Goal: Transaction & Acquisition: Purchase product/service

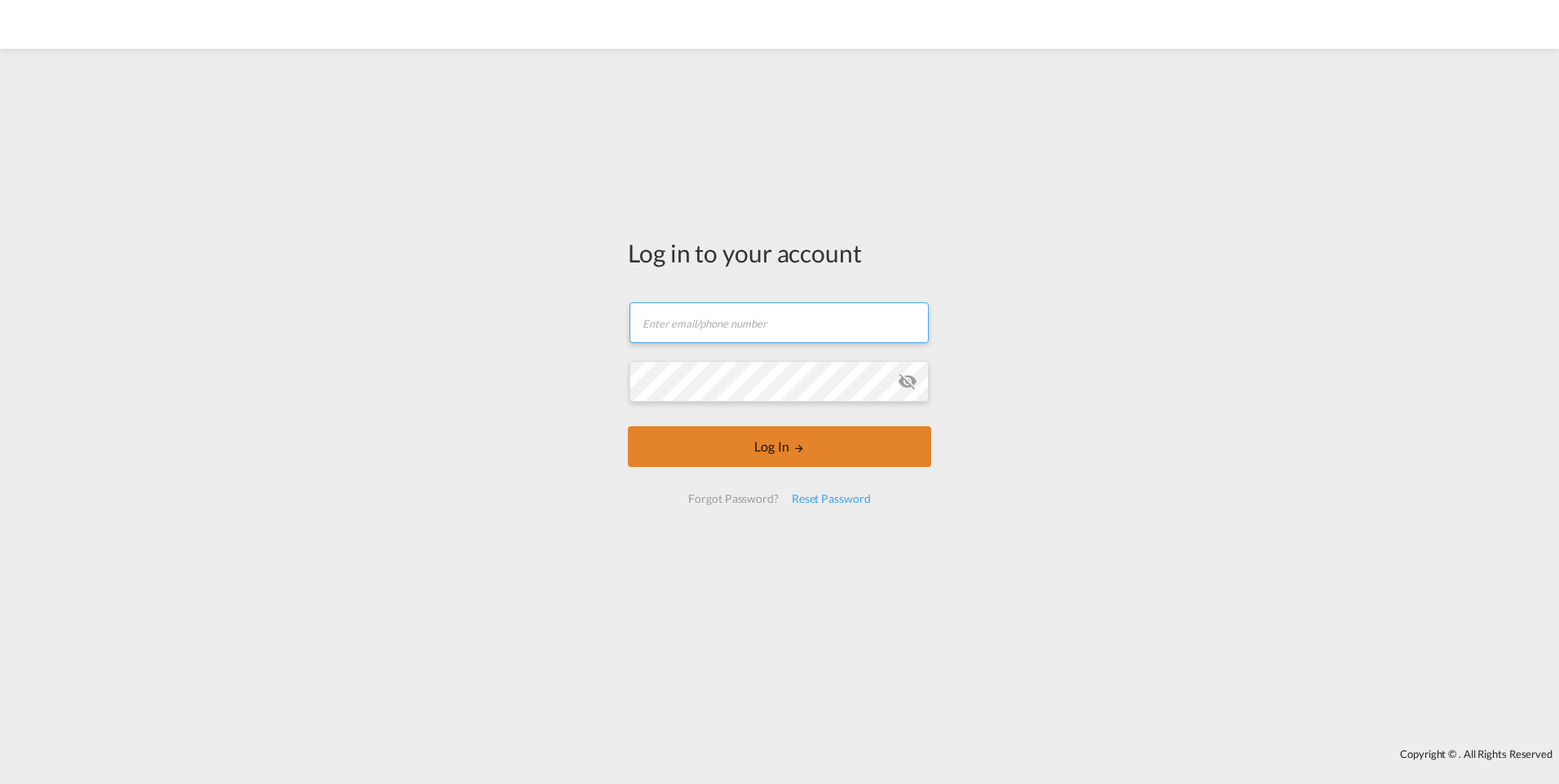
type input "[EMAIL_ADDRESS][PERSON_NAME][DOMAIN_NAME]"
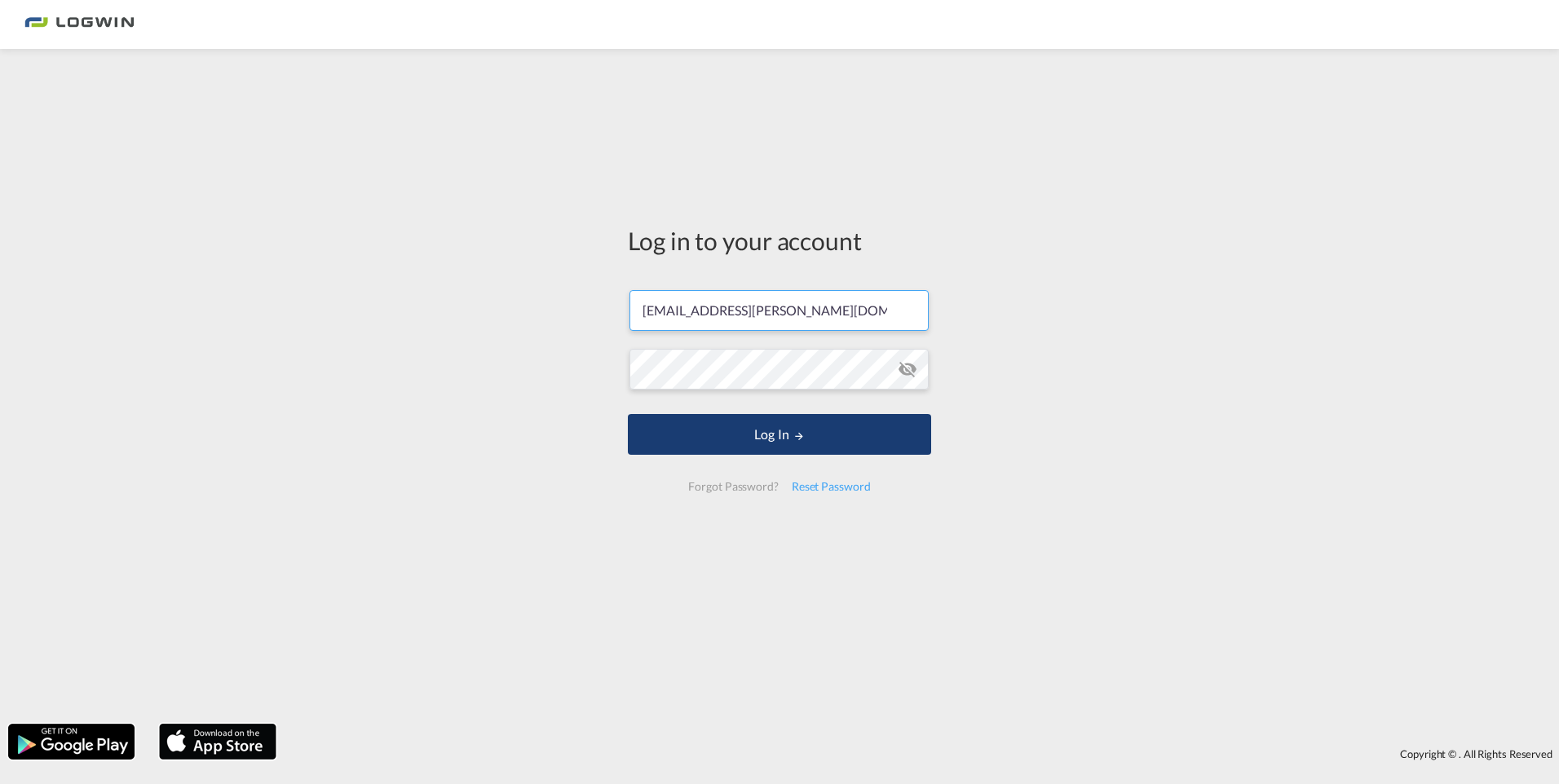
click at [742, 455] on button "Log In" at bounding box center [779, 435] width 303 height 41
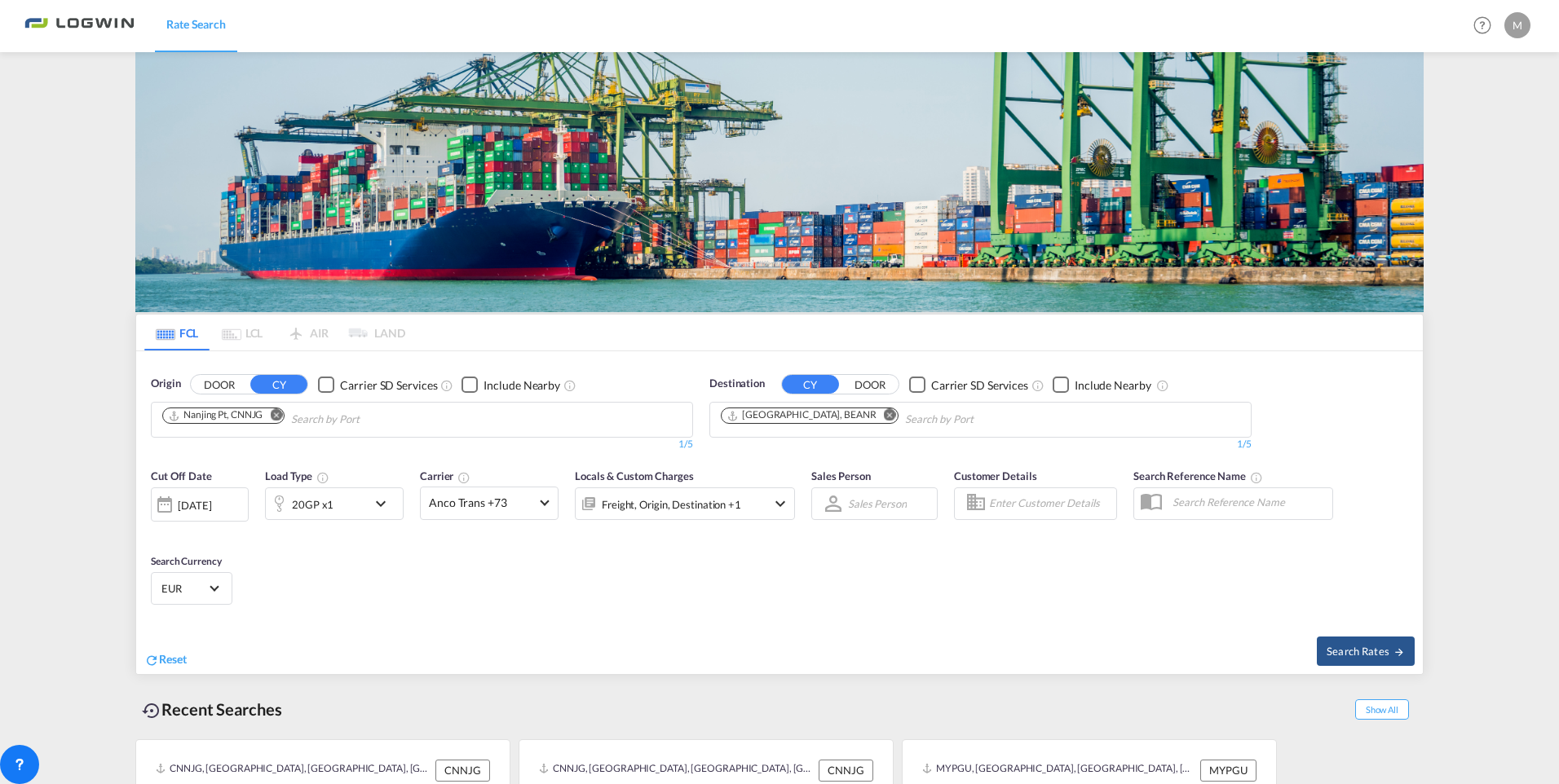
click at [279, 409] on md-icon "Remove" at bounding box center [276, 415] width 12 height 12
type input "pasir gudang"
click at [251, 463] on div "[GEOGRAPHIC_DATA] , [GEOGRAPHIC_DATA] MYPGU" at bounding box center [288, 462] width 310 height 58
click at [1364, 654] on span "Search Rates" at bounding box center [1365, 650] width 79 height 13
type input "MYPGU to BEANR / [DATE]"
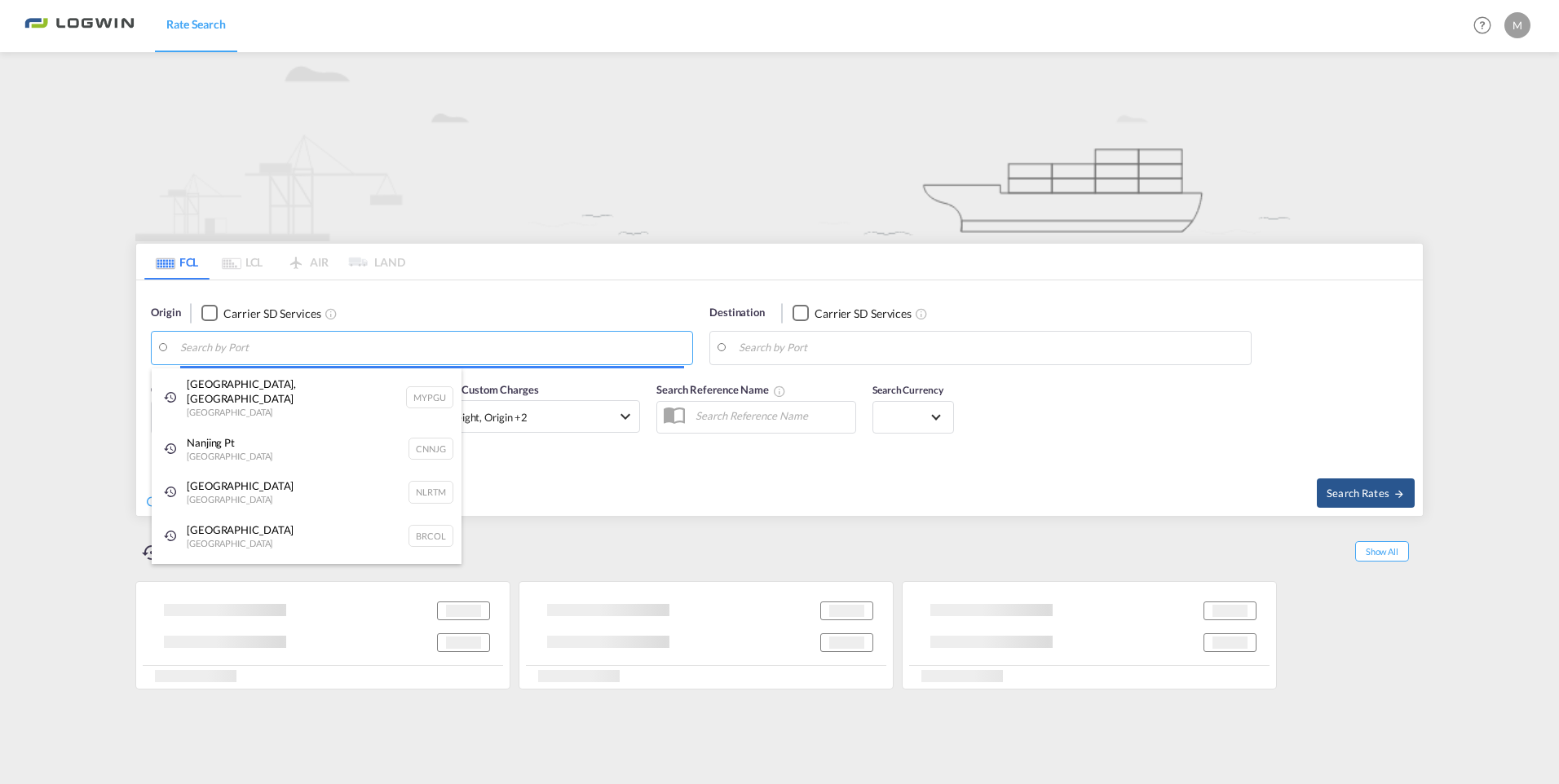
click at [514, 343] on body "Rate Search Rate Search Help Resources Product Release M My Profile Logout FCL …" at bounding box center [779, 392] width 1559 height 784
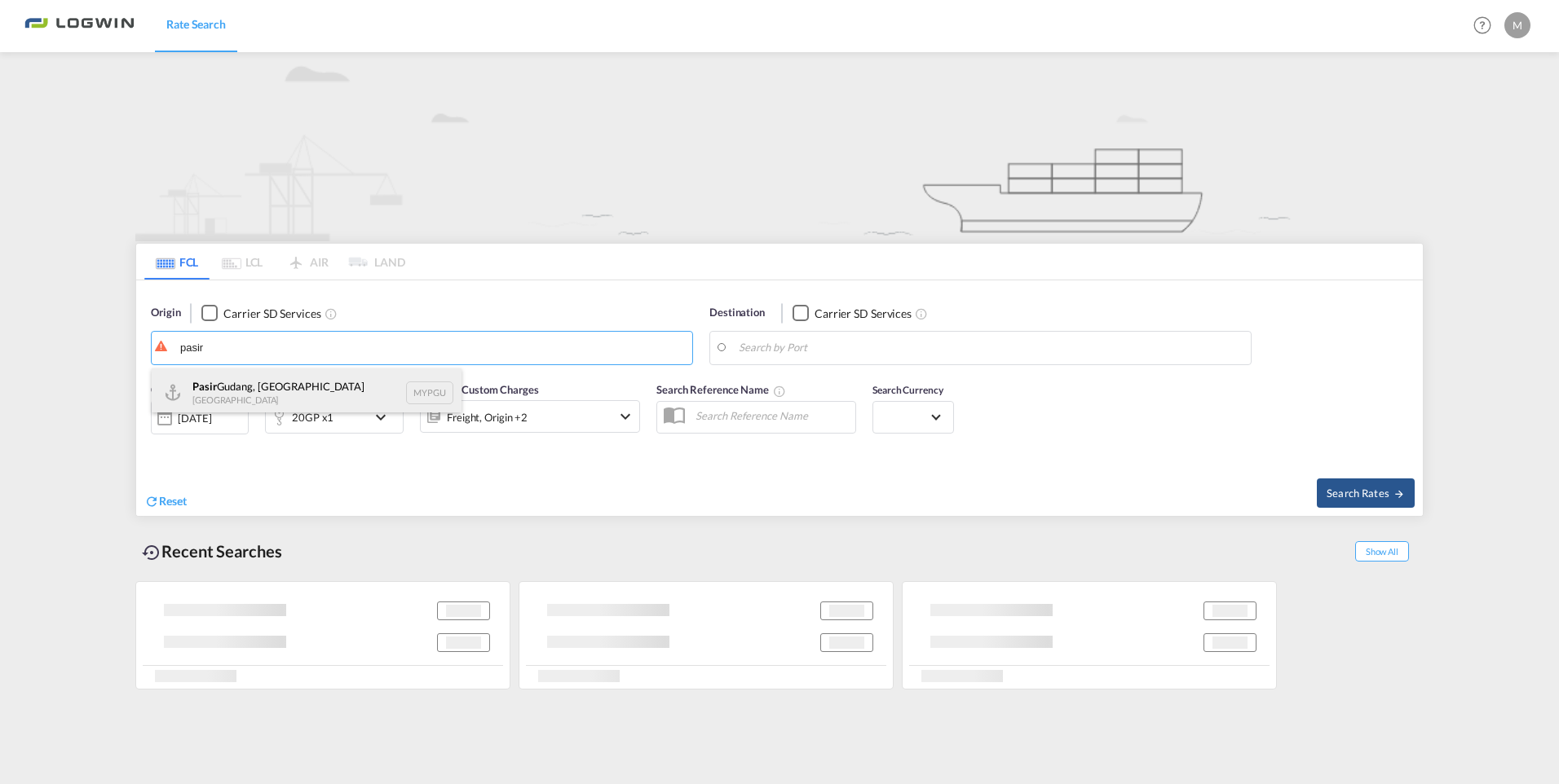
click at [254, 384] on div "Pasir Gudang, Johor Malaysia MYPGU" at bounding box center [306, 393] width 310 height 49
type input "[GEOGRAPHIC_DATA], [GEOGRAPHIC_DATA], [GEOGRAPHIC_DATA]"
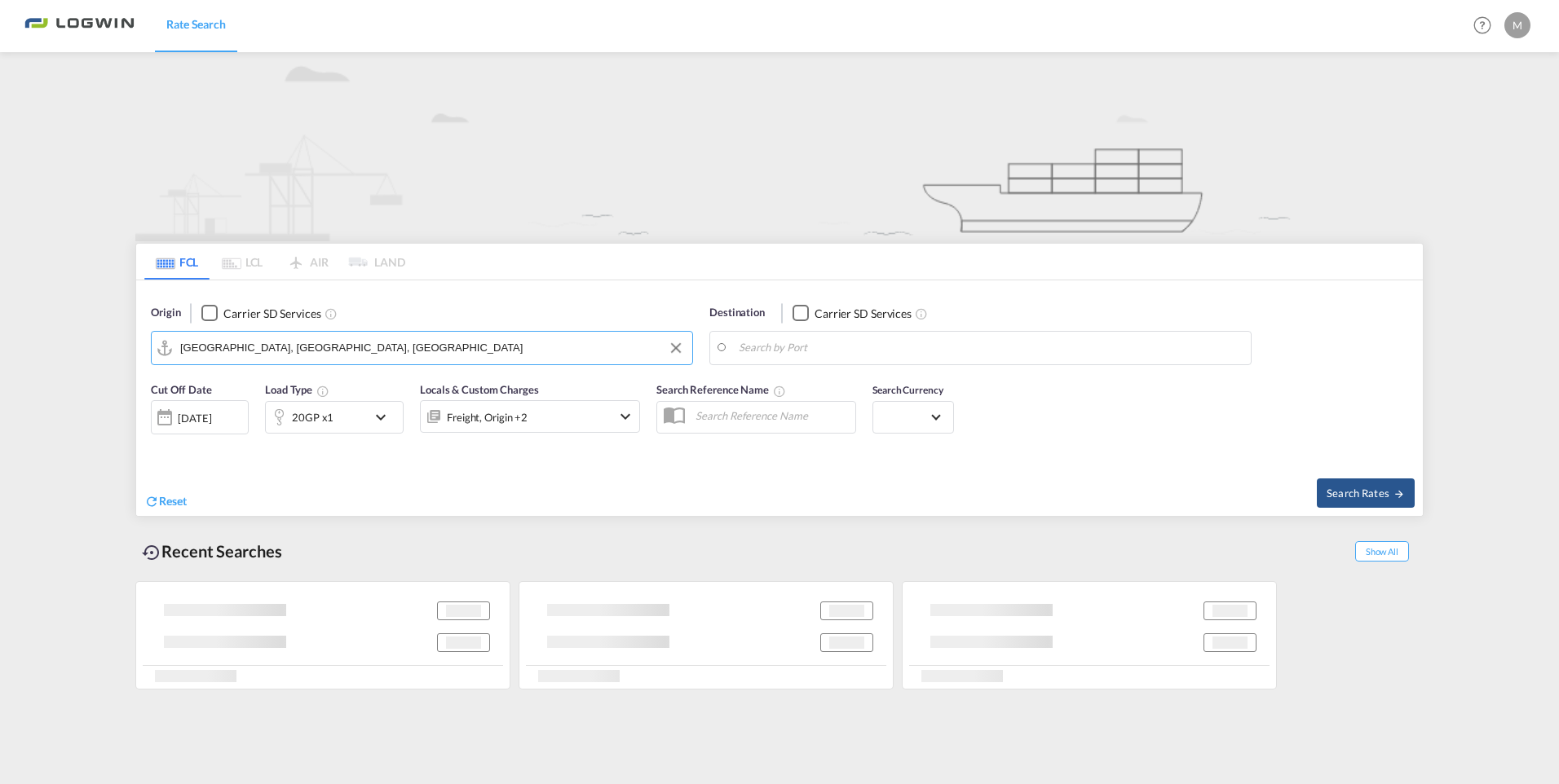
click at [787, 354] on body "Rate Search Rate Search Help Resources Product Release M My Profile Logout FCL …" at bounding box center [779, 392] width 1559 height 784
drag, startPoint x: 769, startPoint y: 388, endPoint x: 717, endPoint y: 394, distance: 52.3
click at [768, 388] on div "Antwerp Belgium BEANR" at bounding box center [865, 393] width 310 height 49
type input "[GEOGRAPHIC_DATA], BEANR"
click at [1351, 491] on span "Search Rates" at bounding box center [1365, 492] width 79 height 13
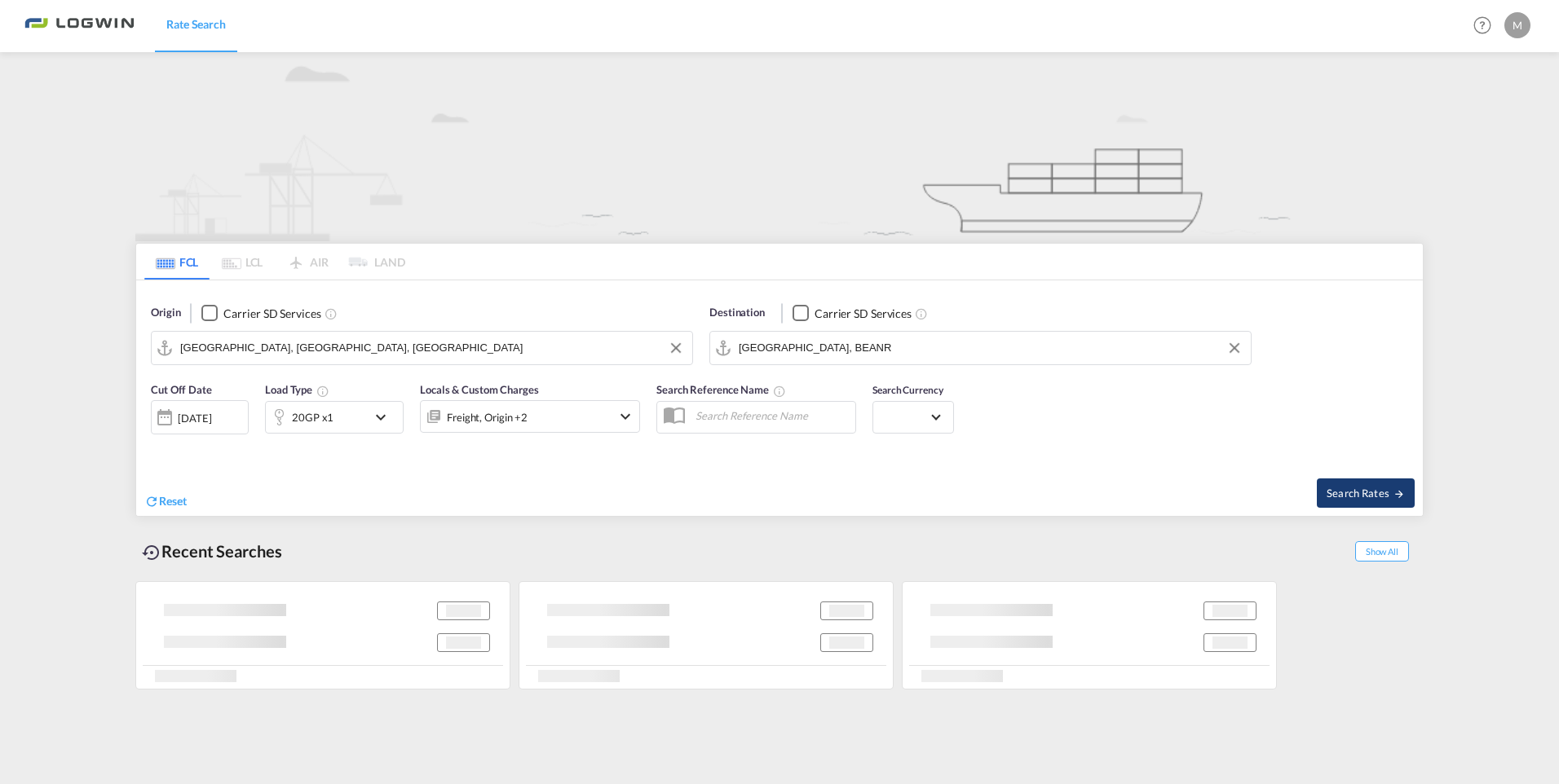
type input "MYPGU to BEANR / [DATE]"
